Goal: Check status: Check status

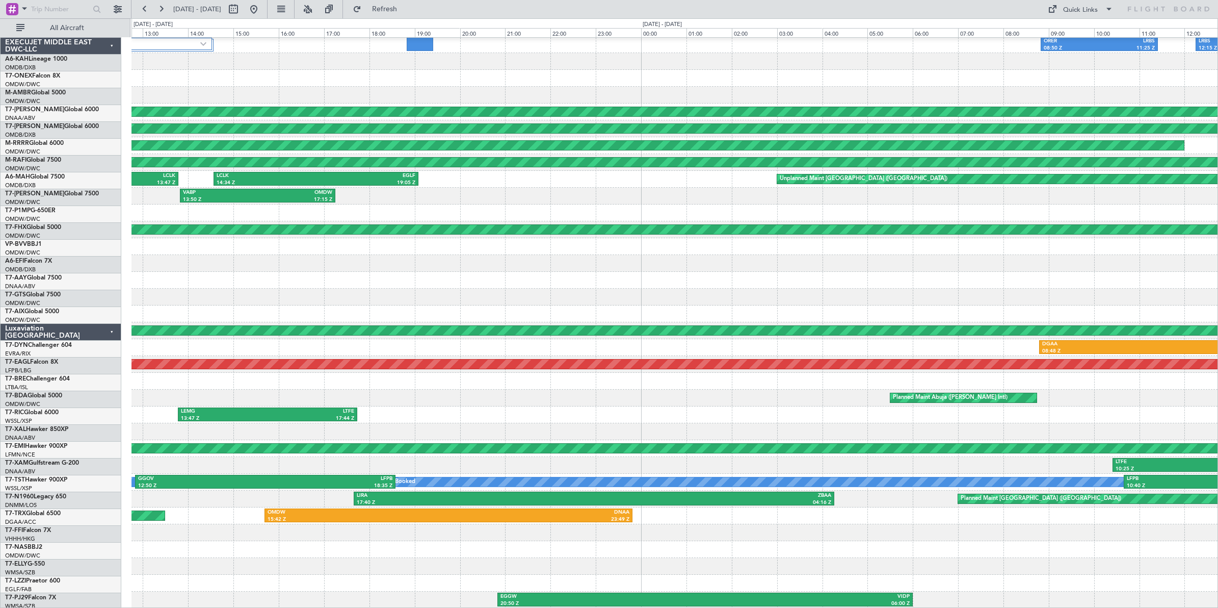
scroll to position [36, 0]
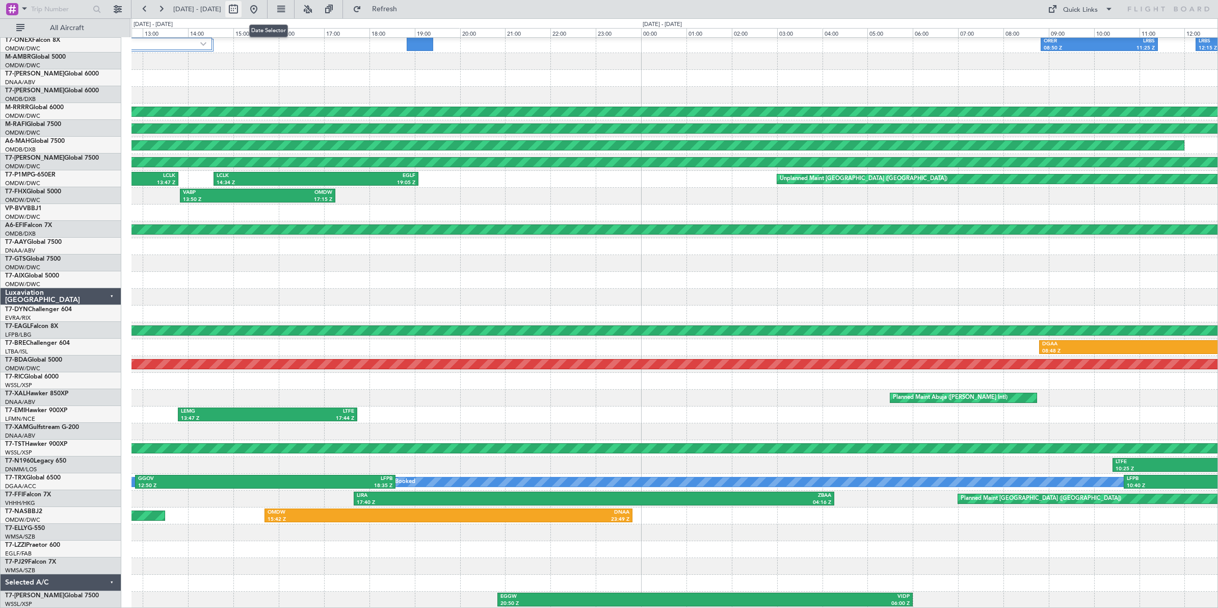
click at [242, 13] on button at bounding box center [233, 9] width 16 height 16
select select "5"
select select "2025"
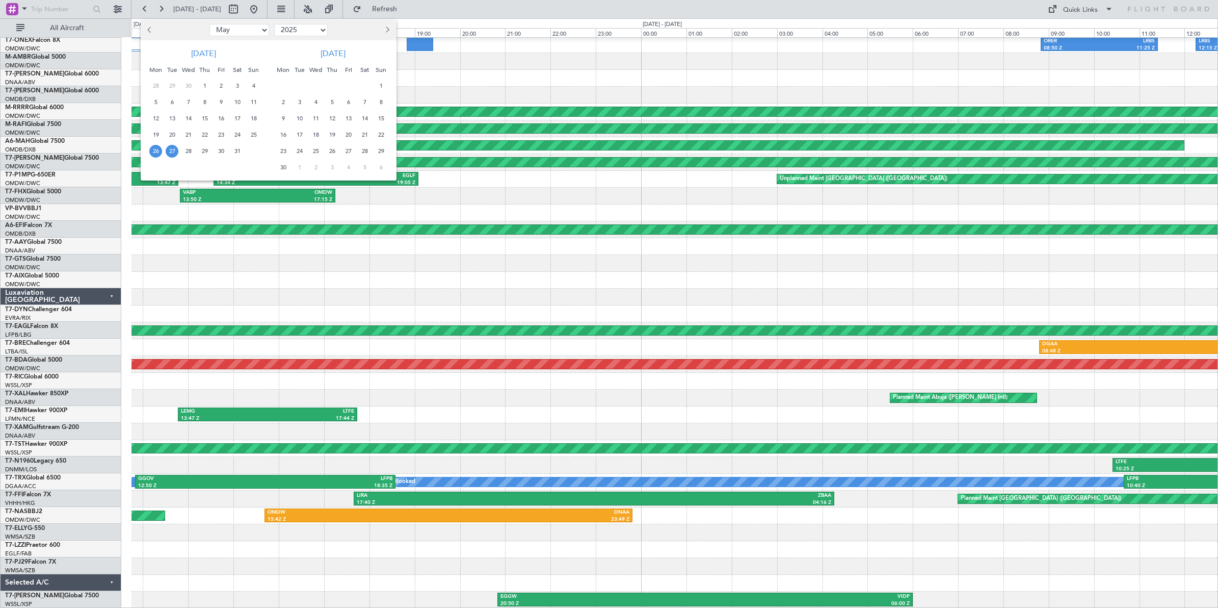
click at [243, 33] on select "Jan Feb Mar Apr May Jun [DATE] Aug Sep Oct Nov Dec" at bounding box center [240, 30] width 60 height 12
select select "9"
click at [210, 24] on select "Jan Feb Mar Apr May Jun [DATE] Aug Sep Oct Nov Dec" at bounding box center [240, 30] width 60 height 12
click at [236, 100] on span "13" at bounding box center [237, 102] width 13 height 13
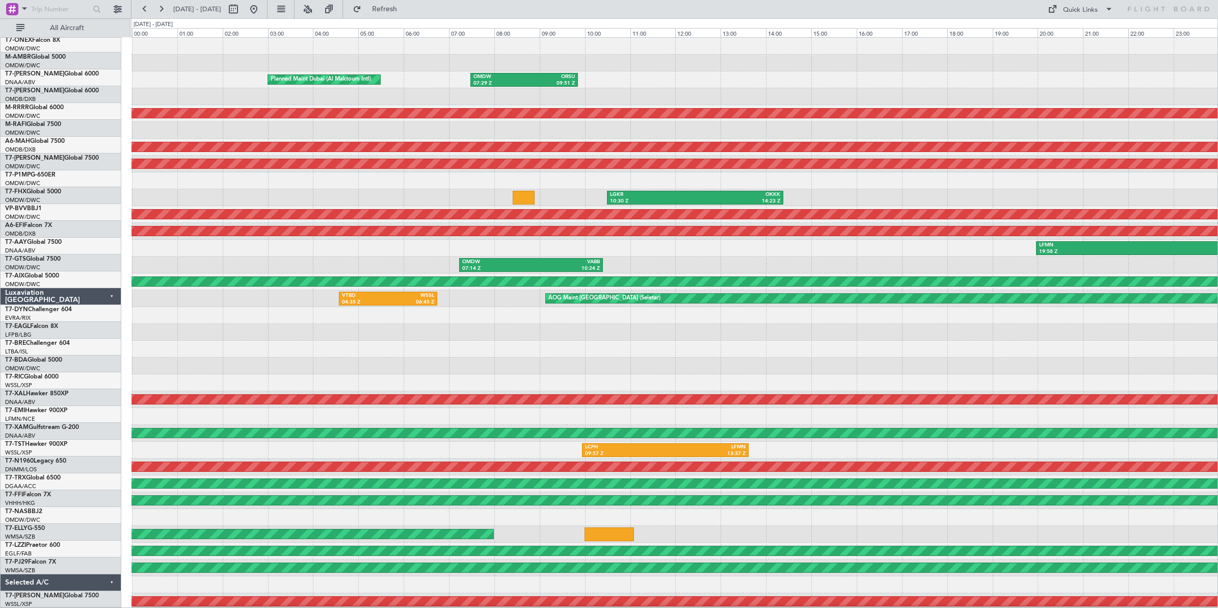
scroll to position [0, 0]
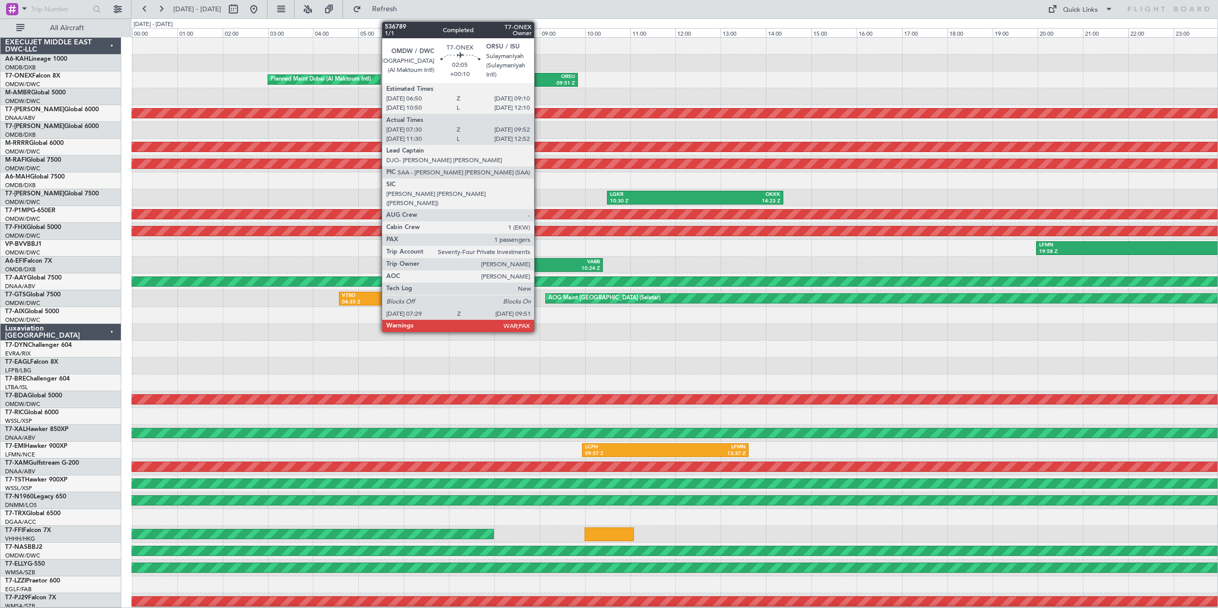
click at [540, 80] on div "ORSU" at bounding box center [549, 76] width 50 height 7
